Goal: Task Accomplishment & Management: Use online tool/utility

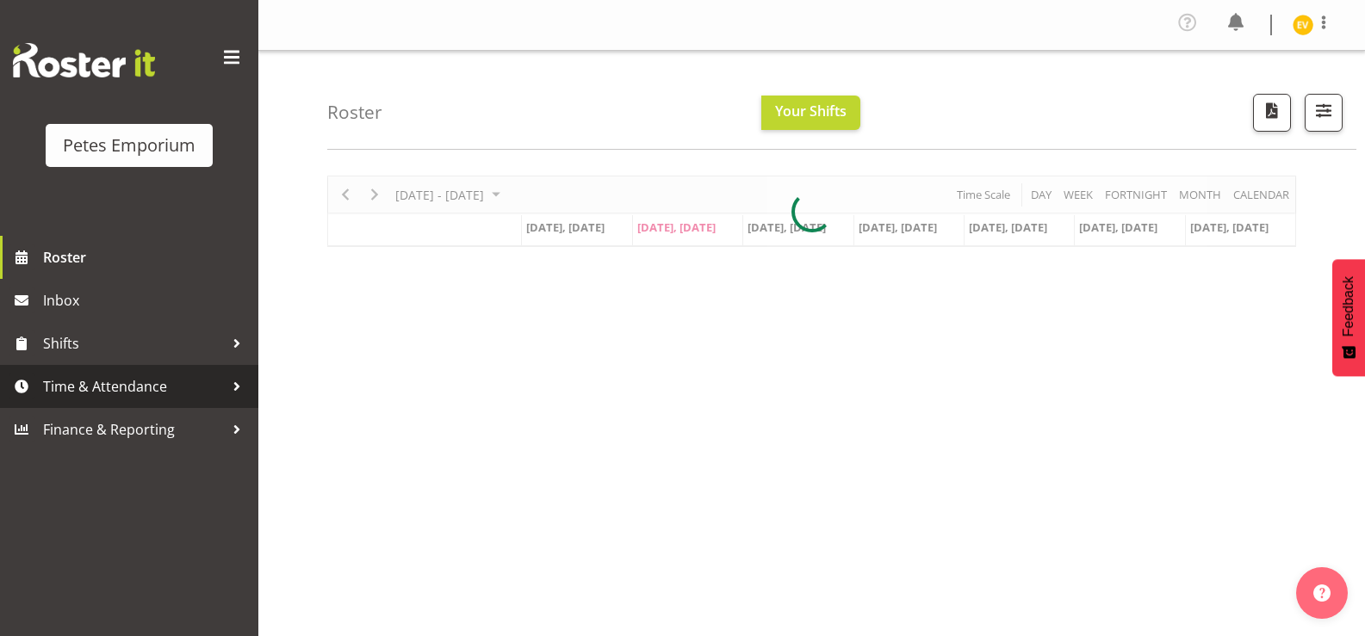
click at [151, 371] on link "Time & Attendance" at bounding box center [129, 386] width 258 height 43
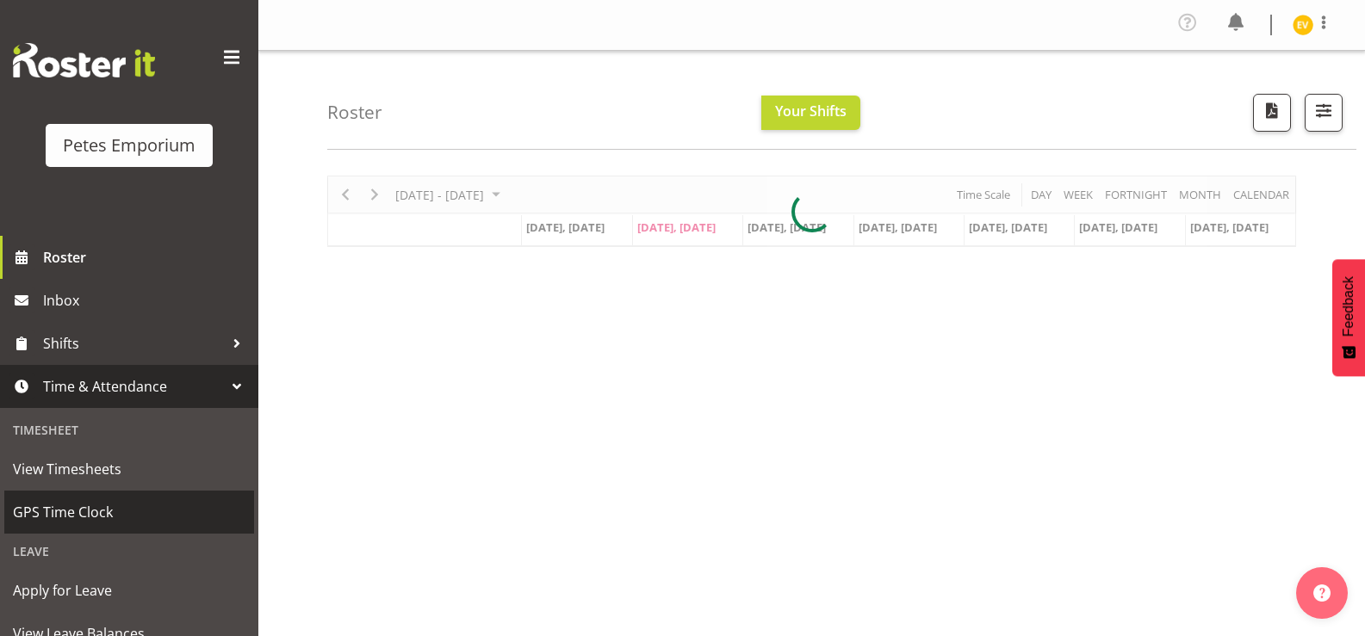
click at [136, 507] on span "GPS Time Clock" at bounding box center [129, 512] width 233 height 26
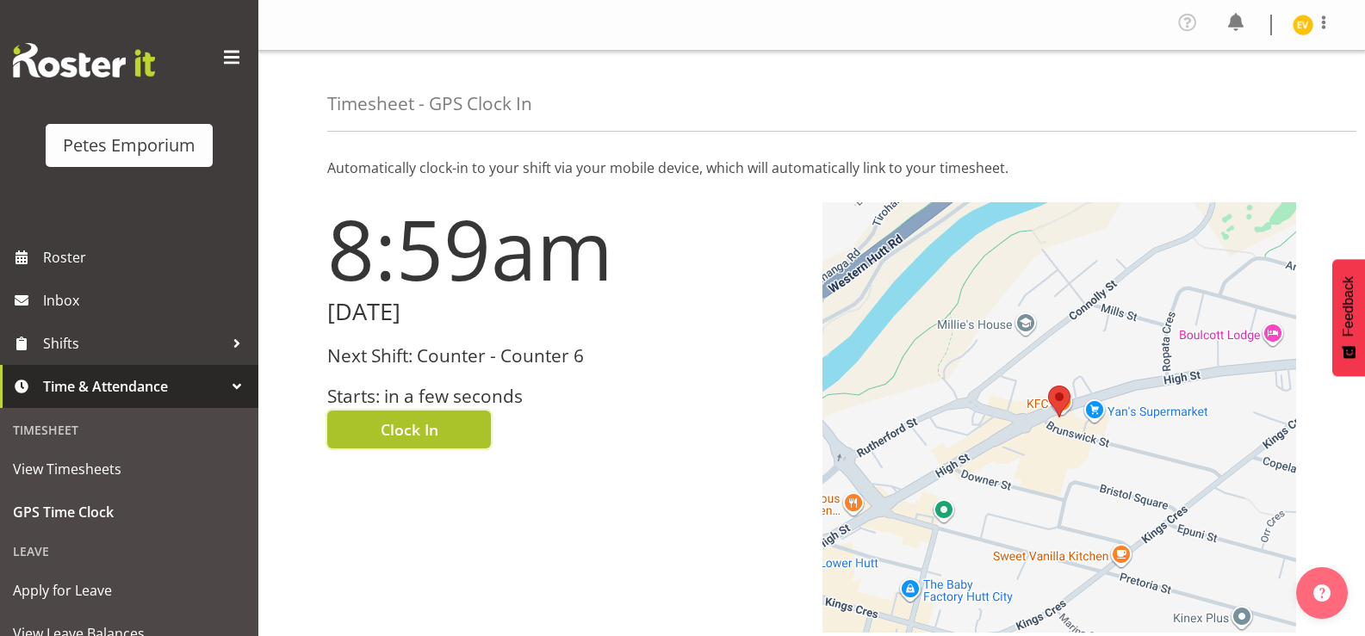
click at [411, 422] on span "Clock In" at bounding box center [410, 430] width 58 height 22
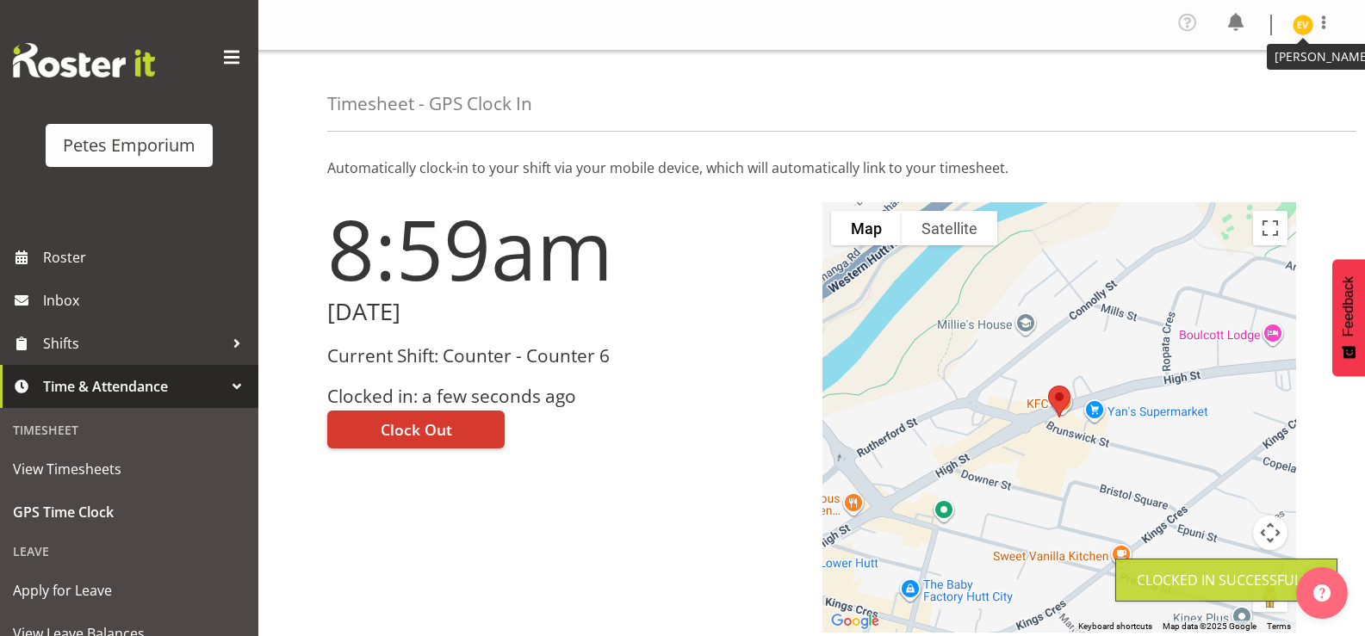
click at [1311, 28] on img at bounding box center [1303, 25] width 21 height 21
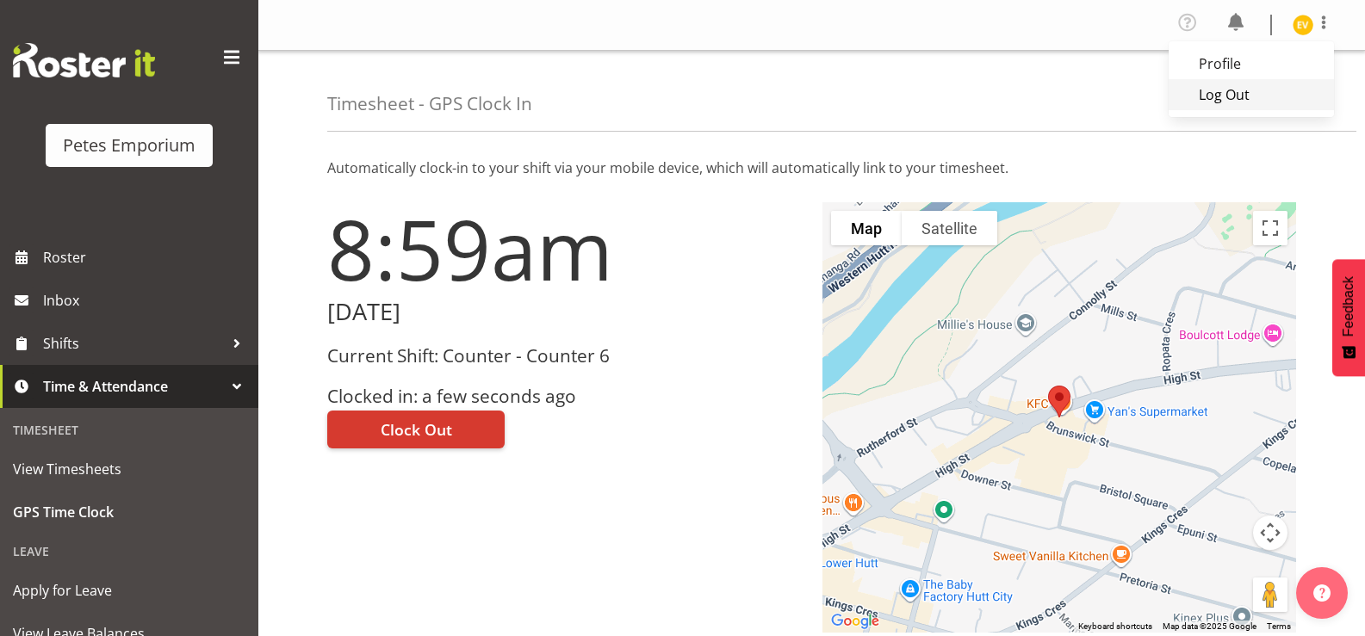
click at [1290, 95] on link "Log Out" at bounding box center [1251, 94] width 165 height 31
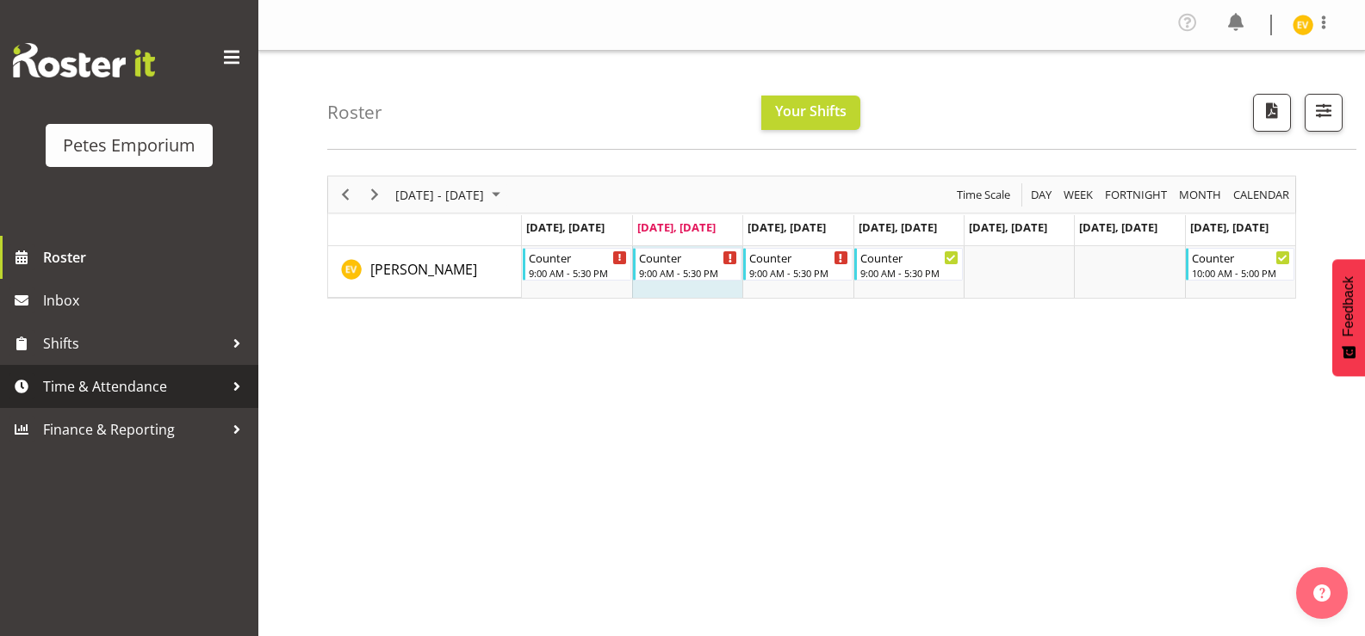
click at [13, 403] on link "Time & Attendance" at bounding box center [129, 386] width 258 height 43
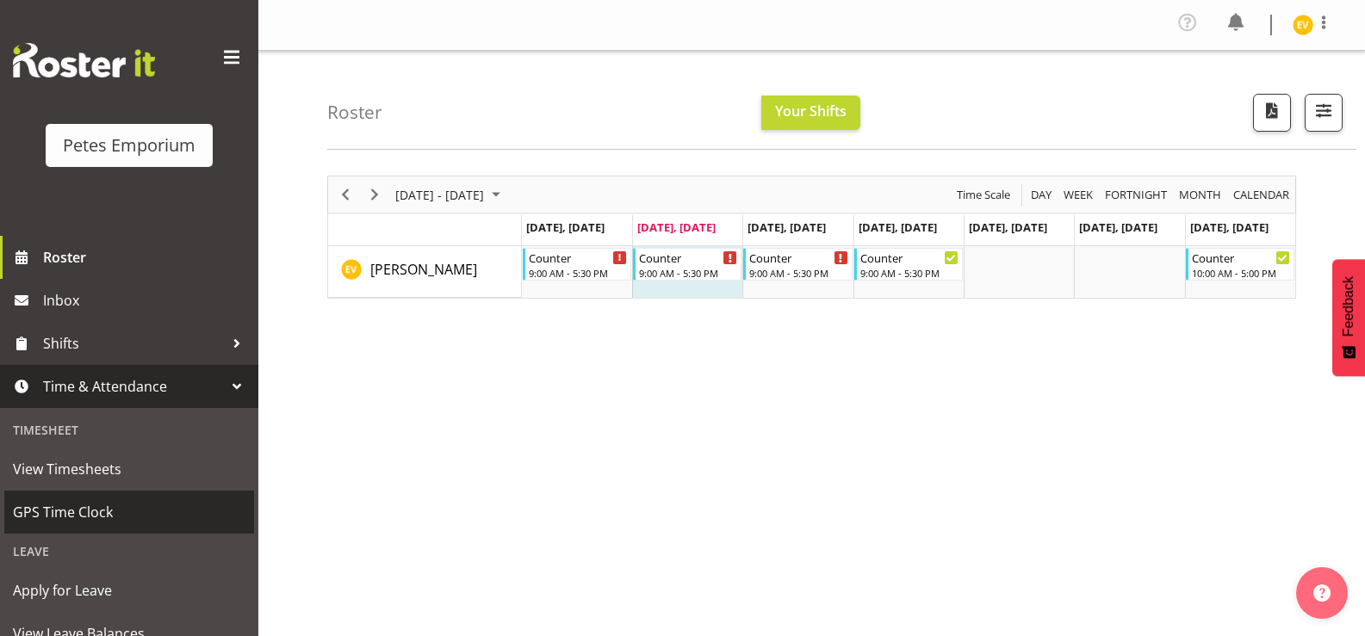
click at [41, 496] on link "GPS Time Clock" at bounding box center [129, 512] width 250 height 43
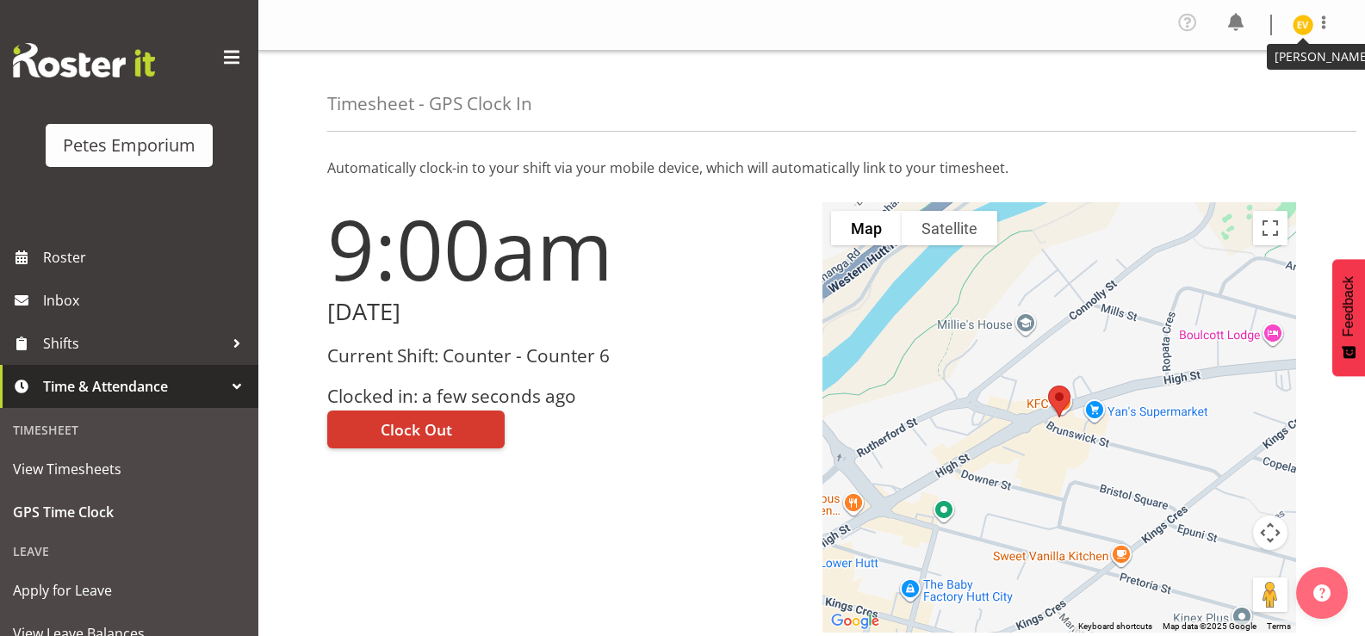
click at [1307, 29] on img at bounding box center [1303, 25] width 21 height 21
click at [1280, 87] on link "Log Out" at bounding box center [1251, 94] width 165 height 31
